Goal: Task Accomplishment & Management: Complete application form

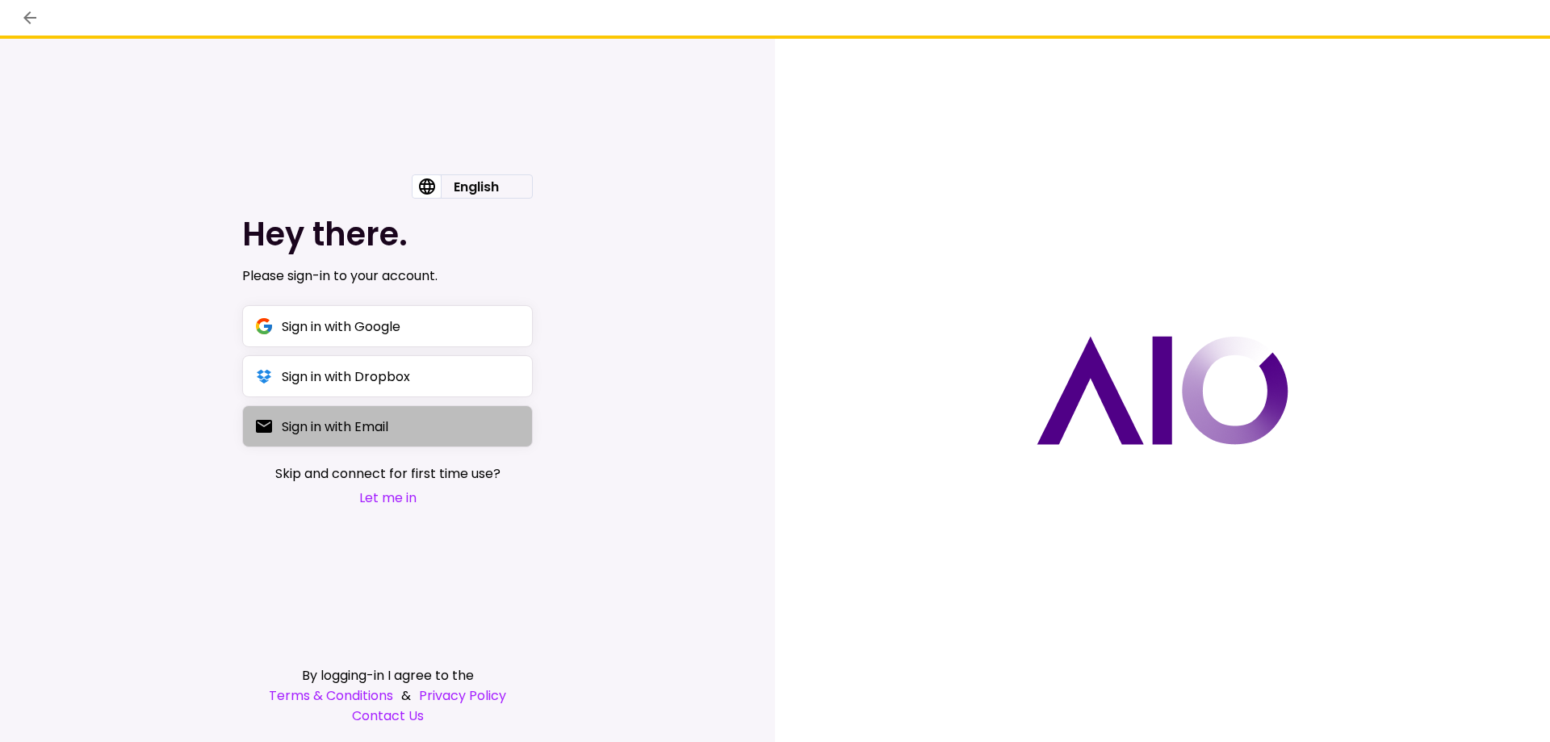
click at [359, 428] on div "Sign in with Email" at bounding box center [335, 427] width 107 height 20
click at [380, 442] on button "Sign in with Email" at bounding box center [387, 426] width 291 height 42
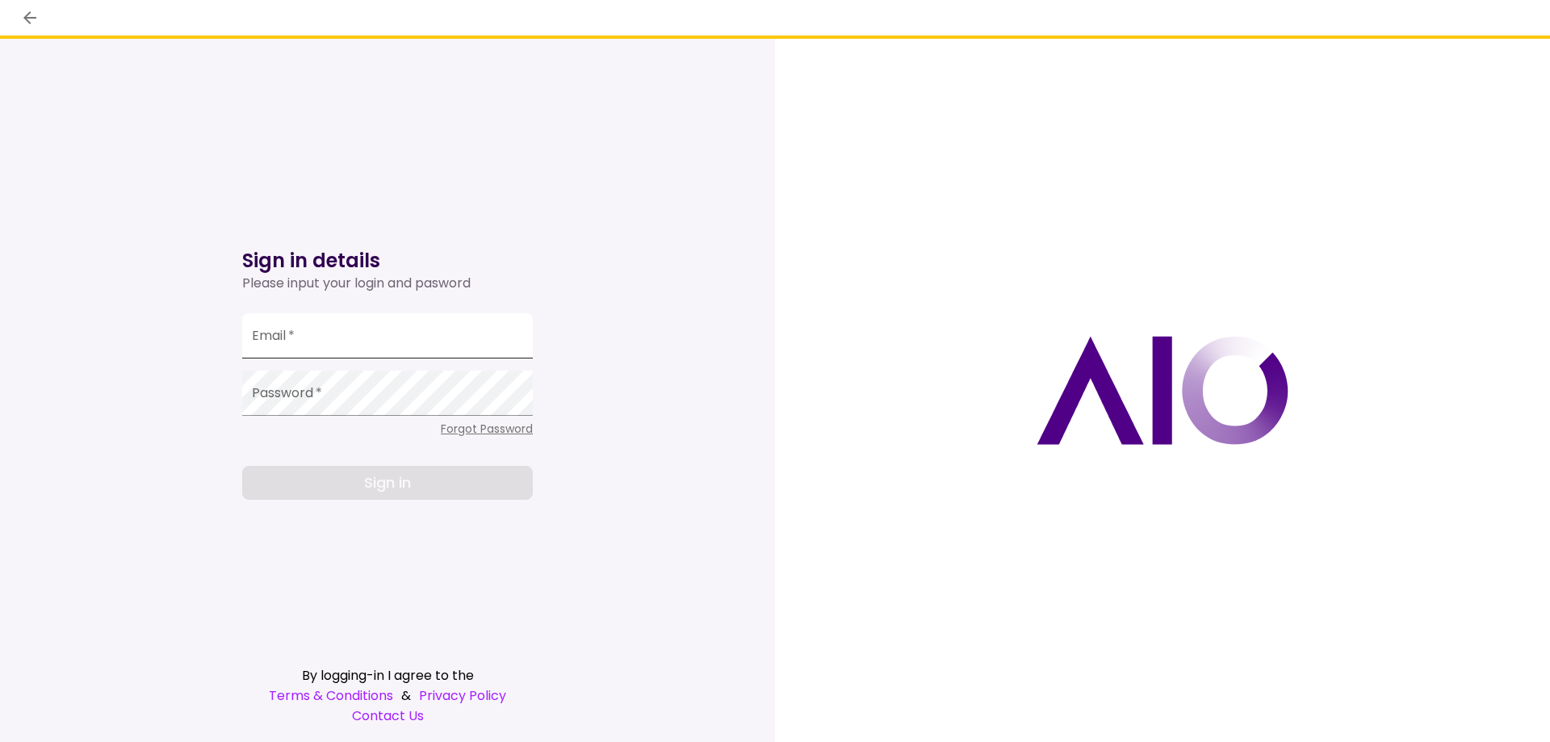
click at [365, 346] on input "Email   *" at bounding box center [387, 335] width 291 height 45
click at [832, 349] on div at bounding box center [1162, 390] width 775 height 703
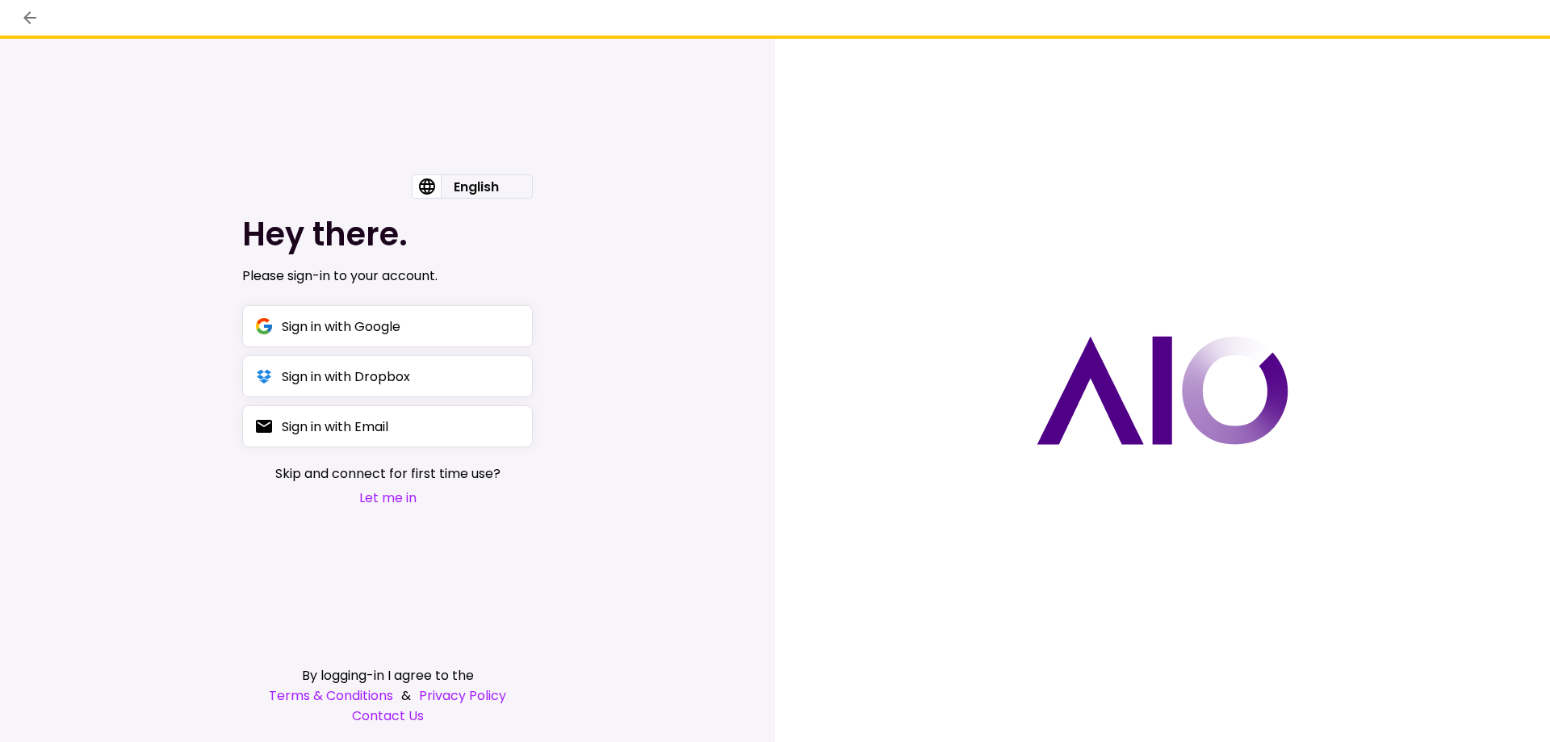
click at [402, 504] on button "Let me in" at bounding box center [387, 498] width 225 height 20
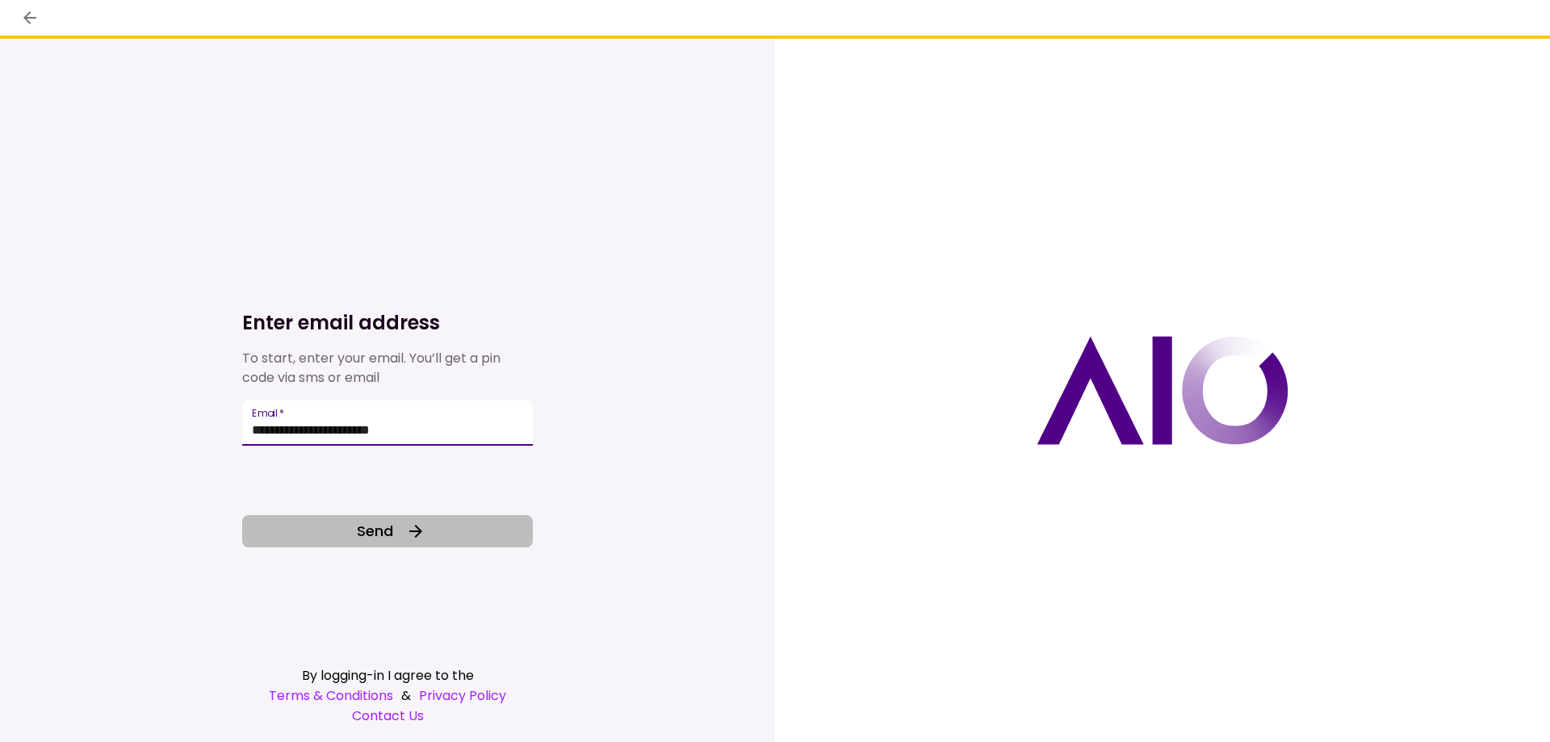
type input "**********"
click at [357, 520] on span "Send" at bounding box center [375, 531] width 36 height 22
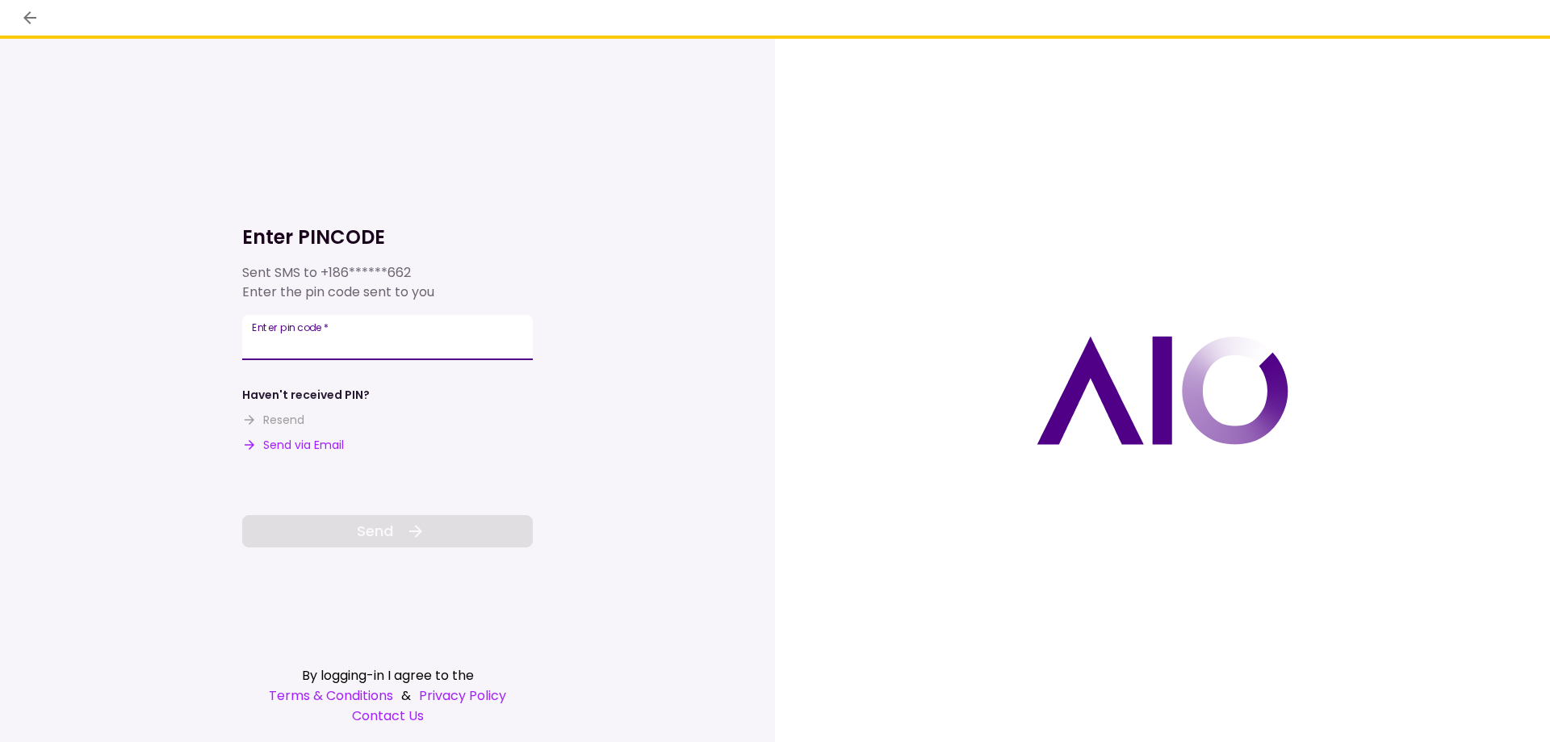
click at [350, 346] on input "Enter pin code   *" at bounding box center [387, 337] width 291 height 45
click at [283, 449] on button "Send via Email" at bounding box center [293, 445] width 102 height 17
click at [396, 348] on input "Enter pin code   *" at bounding box center [387, 337] width 291 height 45
click at [436, 347] on input "Enter pin code   *" at bounding box center [387, 337] width 291 height 45
paste input "******"
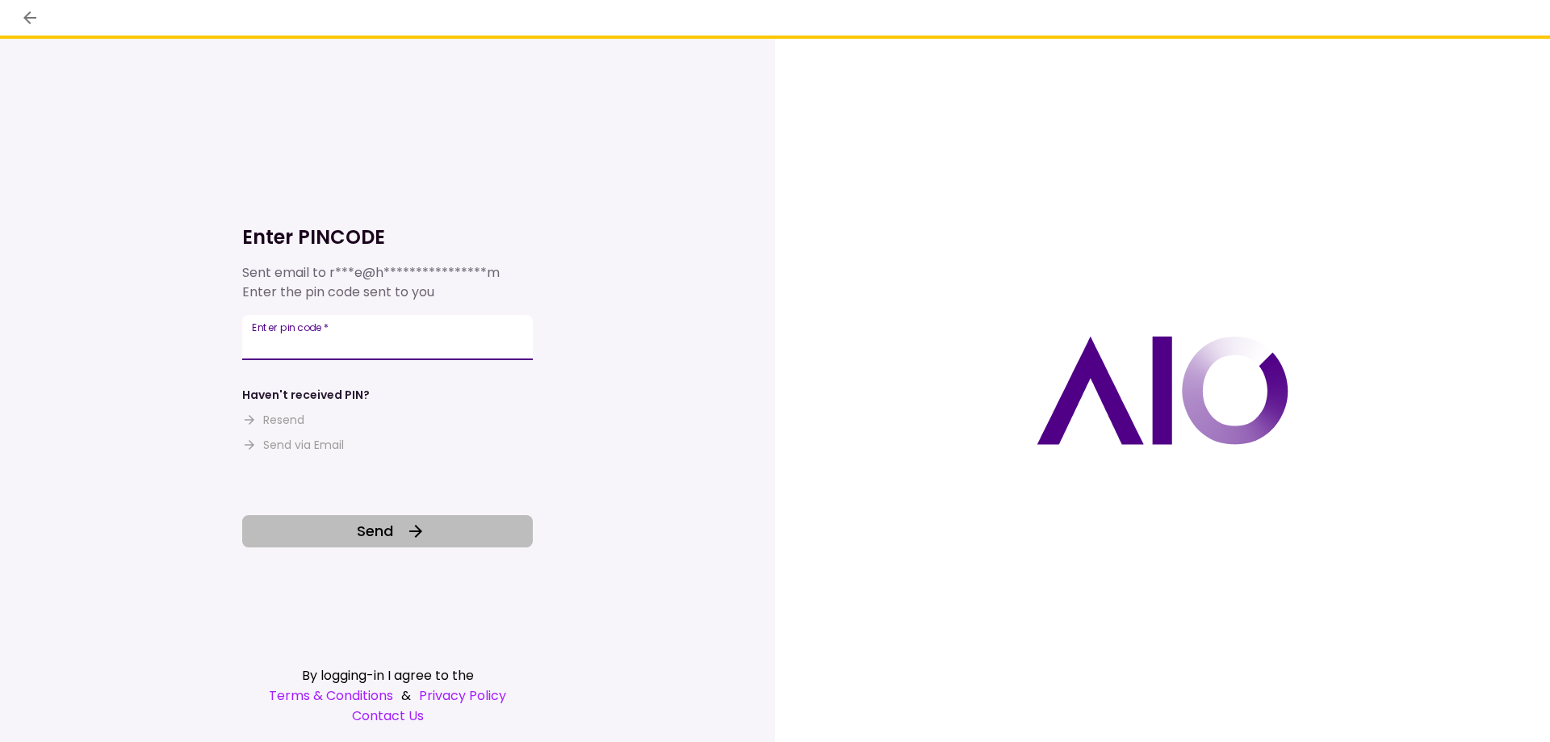
type input "******"
click at [406, 523] on icon at bounding box center [415, 531] width 19 height 19
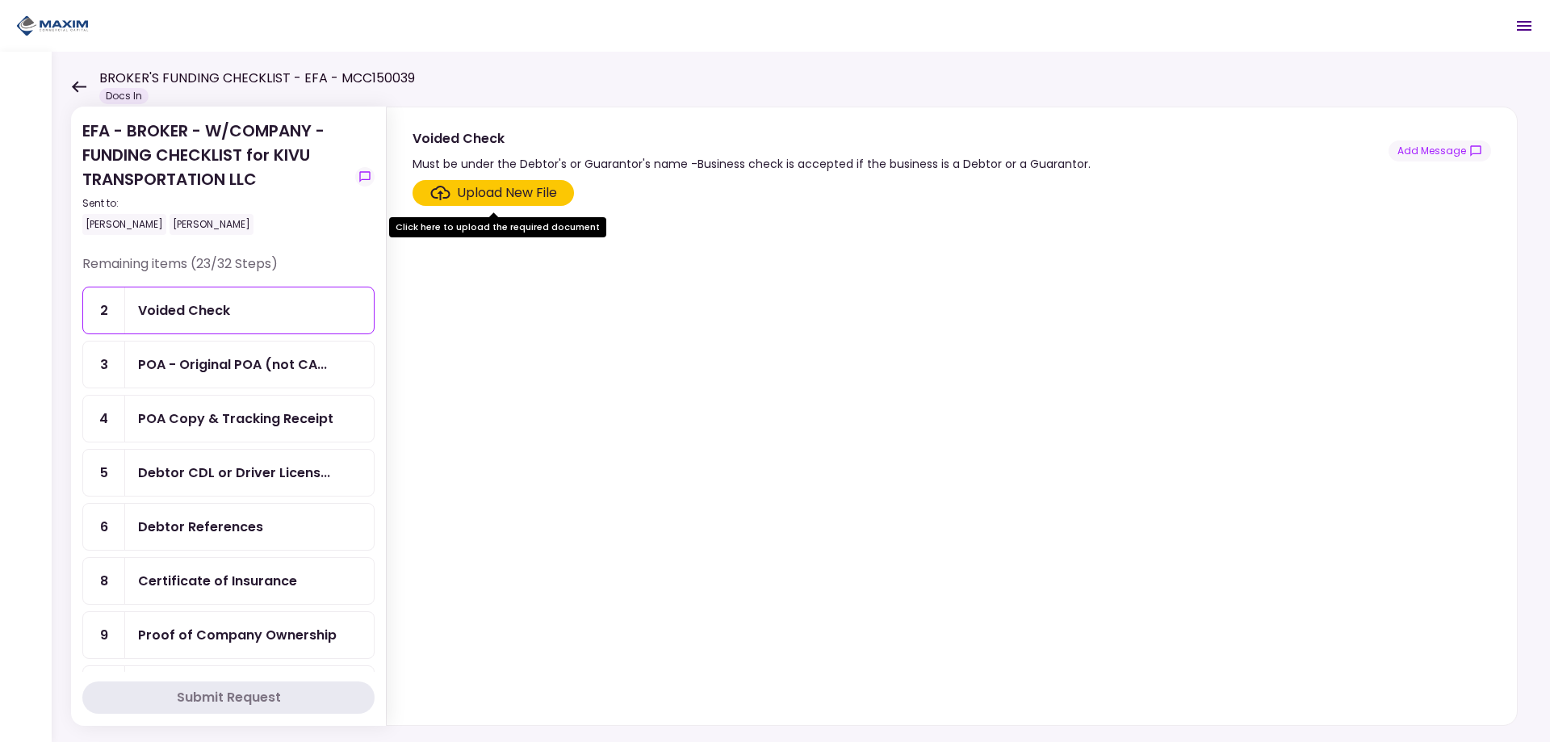
click at [216, 295] on div "Voided Check" at bounding box center [249, 310] width 249 height 46
click at [218, 307] on div "Voided Check" at bounding box center [184, 310] width 92 height 20
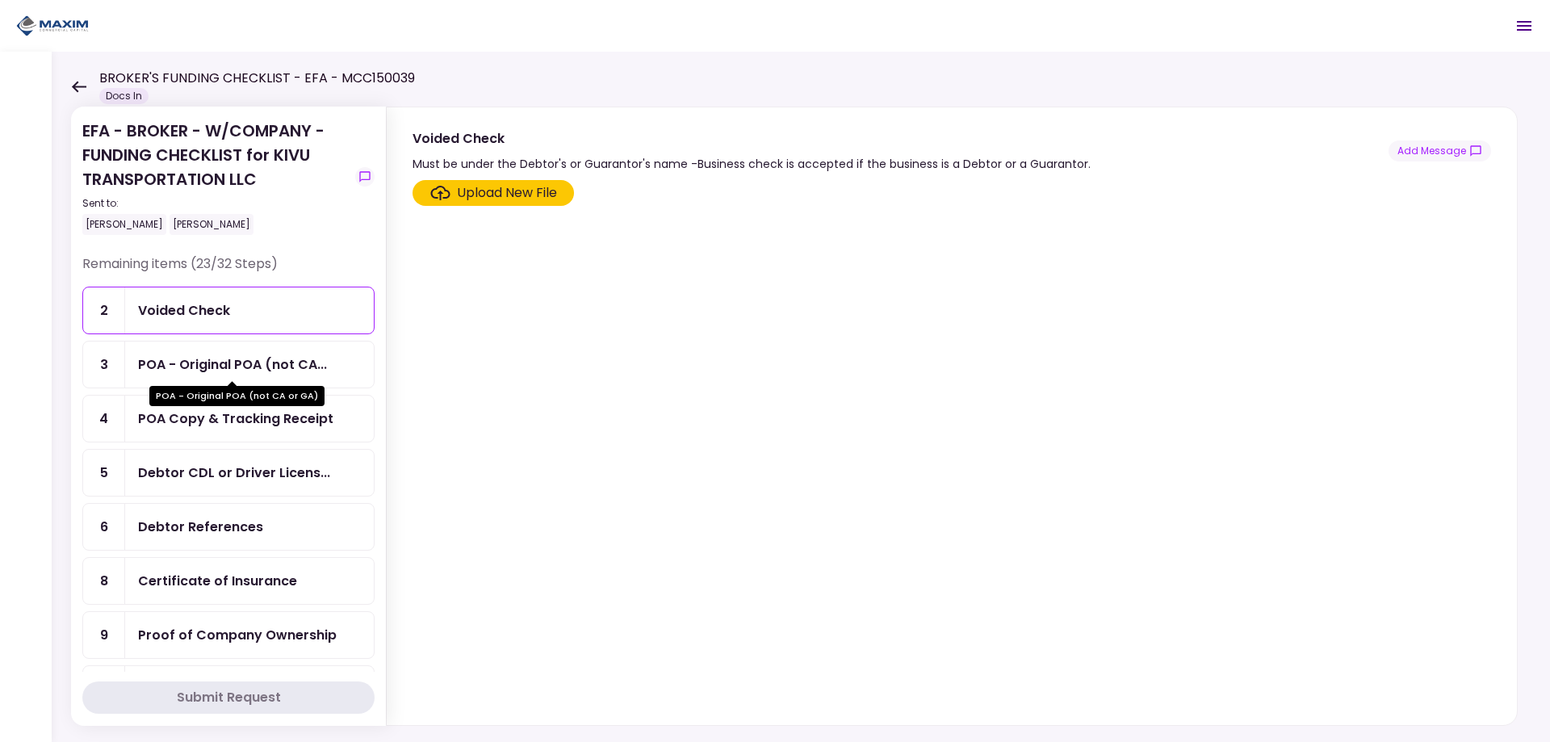
click at [237, 373] on div "POA - Original POA (not CA..." at bounding box center [232, 364] width 189 height 20
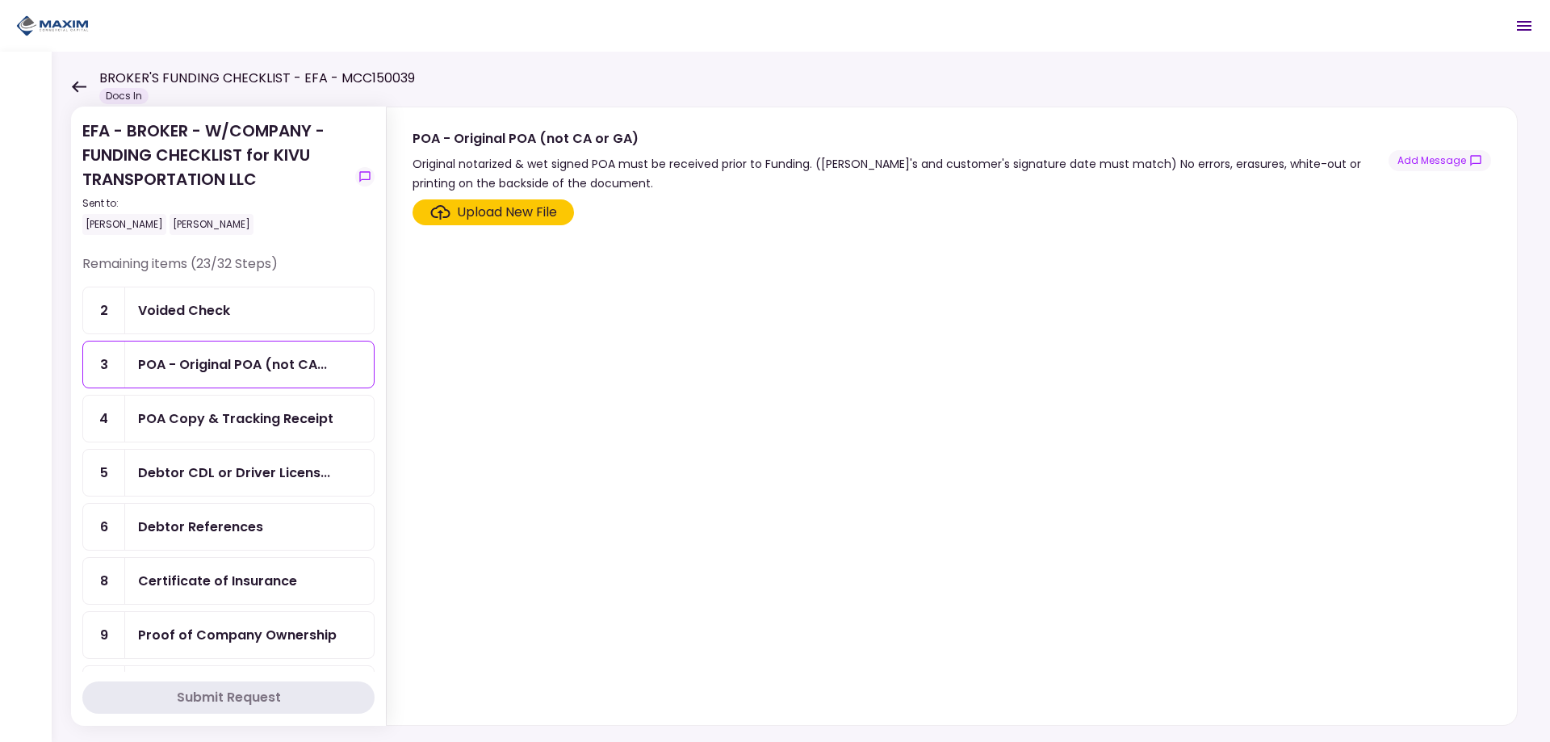
click at [238, 430] on div "POA Copy & Tracking Receipt" at bounding box center [249, 419] width 249 height 46
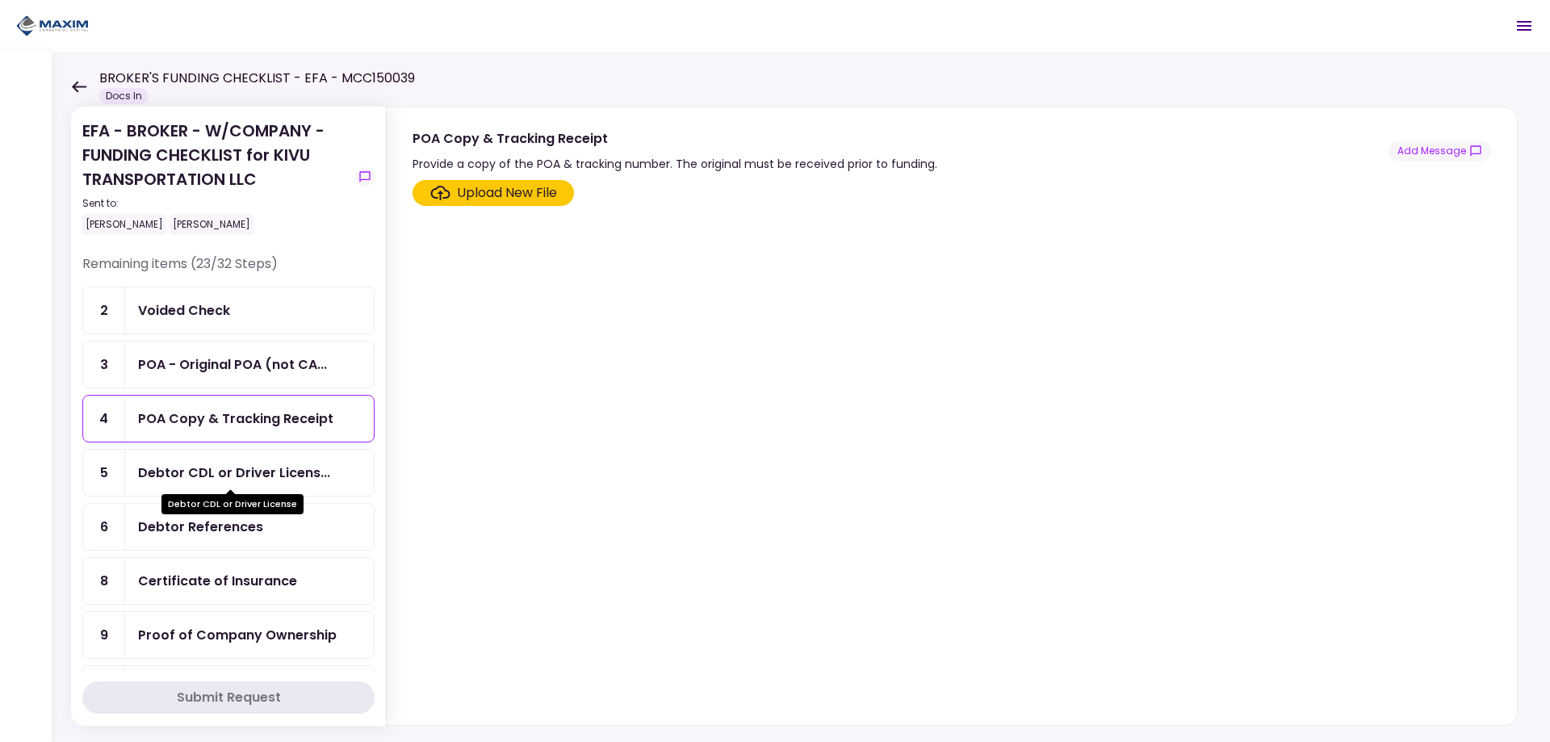
click at [233, 466] on div "Debtor CDL or Driver Licens..." at bounding box center [234, 473] width 192 height 20
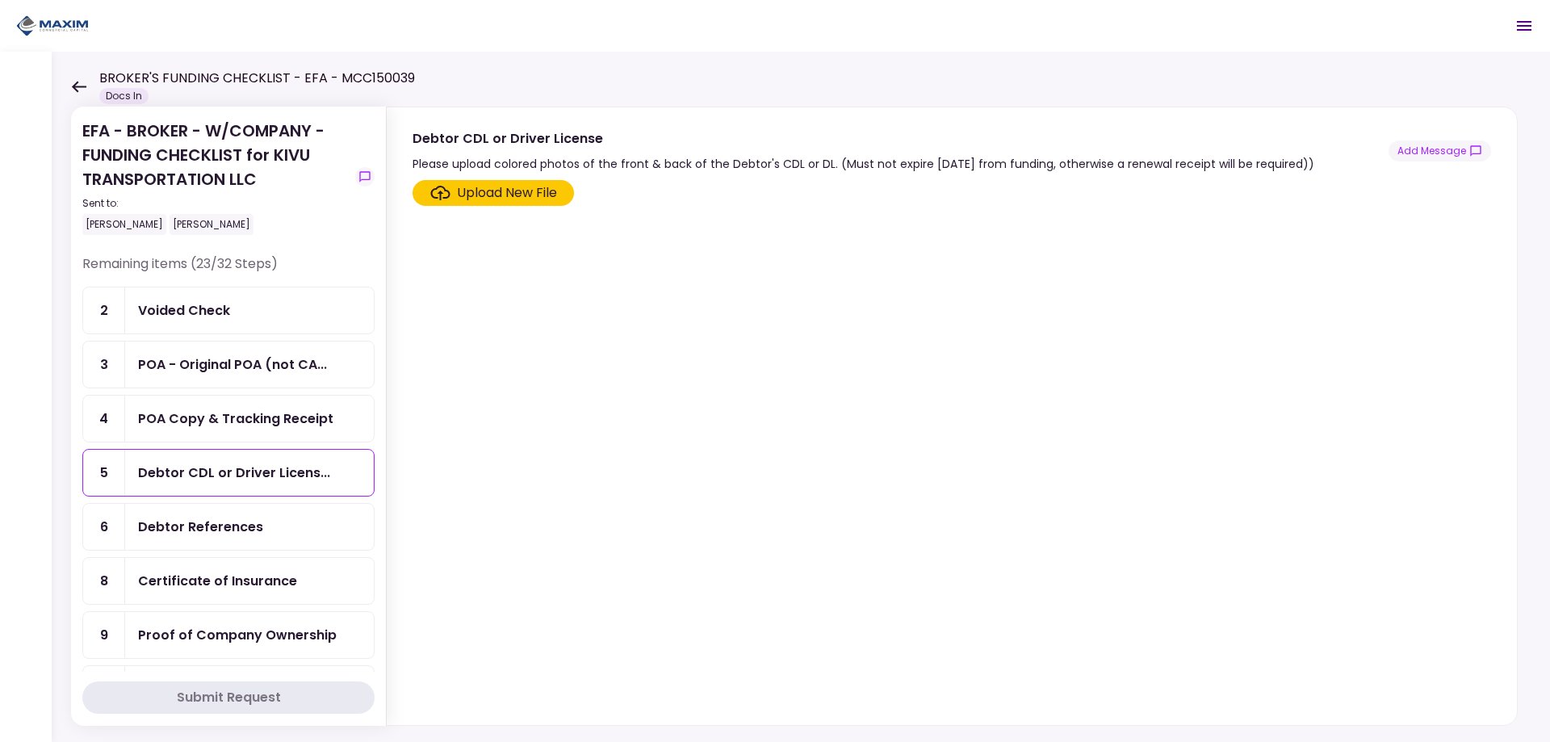
click at [217, 524] on div "Debtor References" at bounding box center [200, 527] width 125 height 20
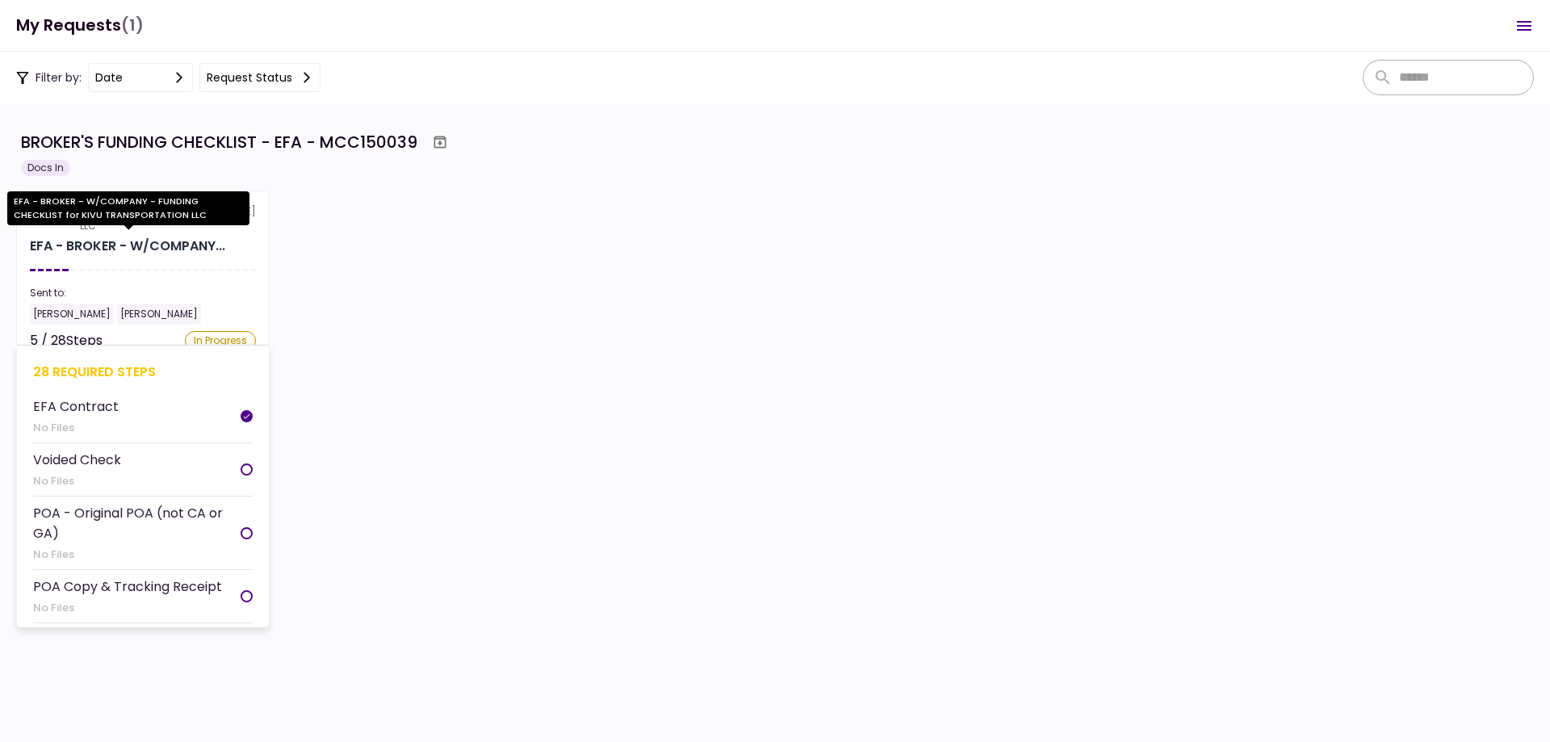
click at [181, 247] on div "EFA - BROKER - W/COMPANY..." at bounding box center [127, 246] width 195 height 19
